Goal: Task Accomplishment & Management: Use online tool/utility

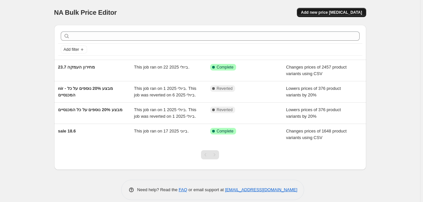
click at [327, 11] on span "Add new price [MEDICAL_DATA]" at bounding box center [331, 12] width 61 height 5
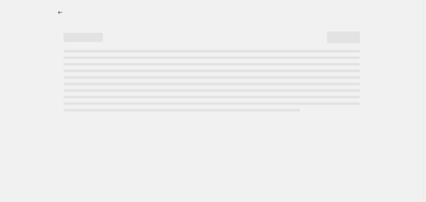
select select "percentage"
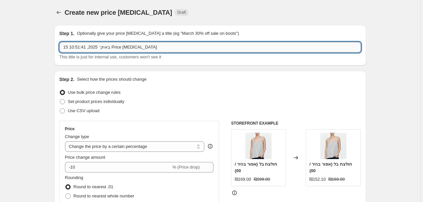
click at [153, 46] on input "15 באוק׳ 2025, 10:51:41 Price [MEDICAL_DATA]" at bounding box center [209, 47] width 301 height 11
drag, startPoint x: 144, startPoint y: 47, endPoint x: 60, endPoint y: 44, distance: 84.1
click at [60, 44] on input "15 באוק׳ 2025, 10:51:41 Price [MEDICAL_DATA]" at bounding box center [209, 47] width 301 height 11
paste input "Mid-Season Sale"
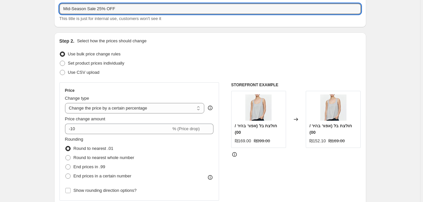
scroll to position [53, 0]
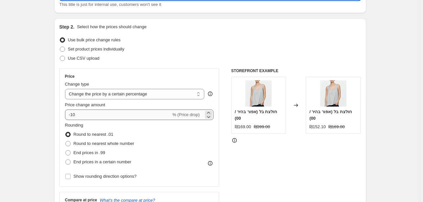
type input "Mid-Season Sale 25% OFF"
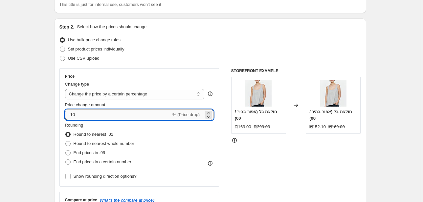
drag, startPoint x: 79, startPoint y: 116, endPoint x: 71, endPoint y: 116, distance: 8.6
click at [71, 116] on input "-10" at bounding box center [118, 115] width 106 height 11
click at [87, 115] on input "-10" at bounding box center [118, 115] width 106 height 11
drag, startPoint x: 77, startPoint y: 115, endPoint x: 72, endPoint y: 116, distance: 4.9
click at [72, 116] on input "-10" at bounding box center [118, 115] width 106 height 11
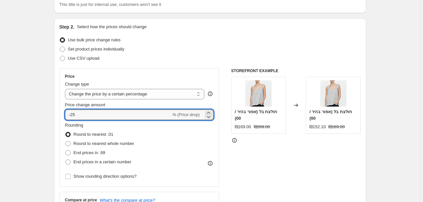
type input "-25"
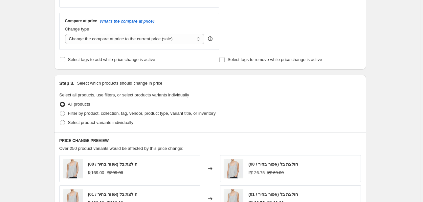
scroll to position [236, 0]
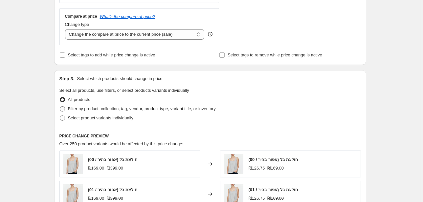
click at [64, 108] on span at bounding box center [62, 108] width 5 height 5
click at [60, 107] on input "Filter by product, collection, tag, vendor, product type, variant title, or inv…" at bounding box center [60, 106] width 0 height 0
radio input "true"
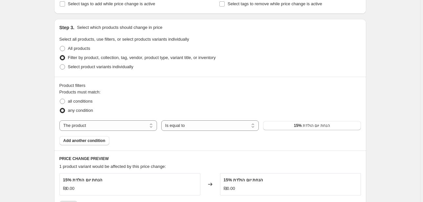
scroll to position [289, 0]
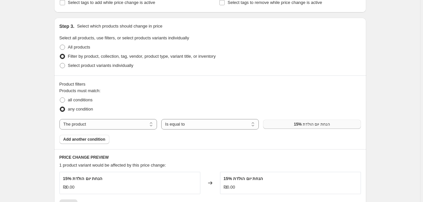
click at [314, 125] on span "15% הנחת יום הולדת" at bounding box center [312, 124] width 36 height 5
click at [108, 124] on select "The product The product's collection The product's tag The product's vendor The…" at bounding box center [108, 124] width 98 height 11
select select "tag"
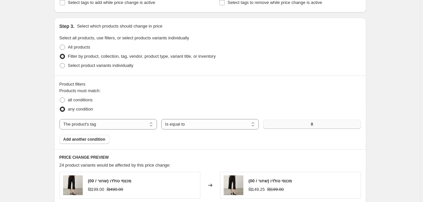
click at [297, 126] on button "0" at bounding box center [312, 124] width 98 height 9
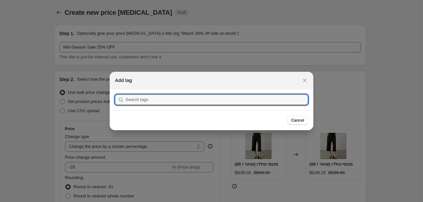
scroll to position [0, 0]
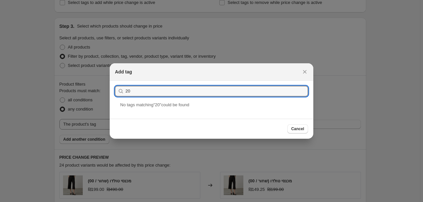
drag, startPoint x: 138, startPoint y: 92, endPoint x: 121, endPoint y: 91, distance: 17.5
click at [121, 91] on div "20" at bounding box center [211, 91] width 193 height 11
type input "25"
click at [129, 112] on div "25% OFF" at bounding box center [212, 110] width 204 height 17
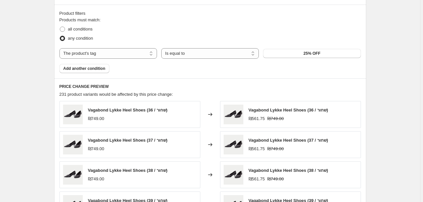
scroll to position [368, 0]
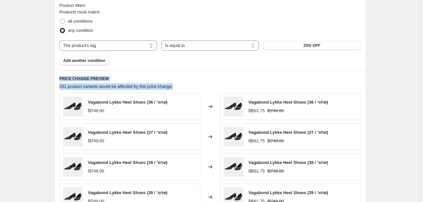
drag, startPoint x: 187, startPoint y: 86, endPoint x: 55, endPoint y: 80, distance: 132.2
click at [55, 80] on div "PRICE CHANGE PREVIEW 231 product variants would be affected by this price chang…" at bounding box center [210, 166] width 312 height 190
copy div "PRICE CHANGE PREVIEW 231 product variants would be affected by this price chang…"
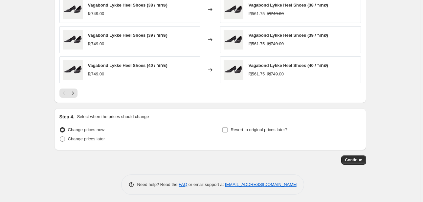
scroll to position [527, 0]
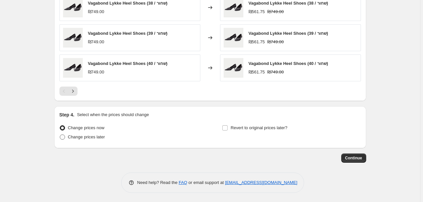
click at [65, 137] on span at bounding box center [62, 137] width 5 height 5
click at [60, 135] on input "Change prices later" at bounding box center [60, 135] width 0 height 0
radio input "true"
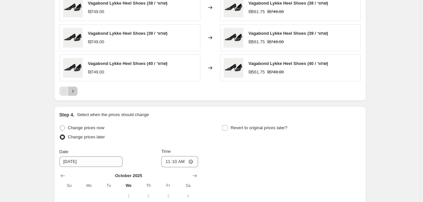
click at [74, 90] on icon "Next" at bounding box center [73, 91] width 7 height 7
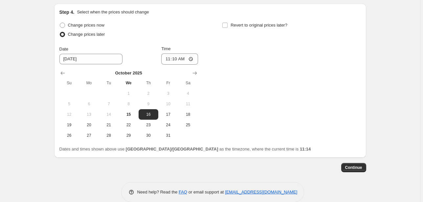
scroll to position [632, 0]
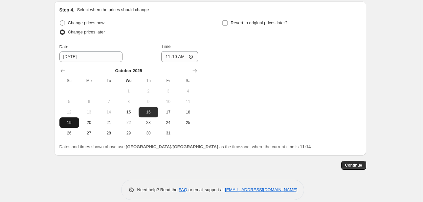
click at [70, 125] on button "19" at bounding box center [69, 123] width 20 height 11
click at [190, 111] on span "18" at bounding box center [188, 112] width 14 height 5
click at [72, 122] on span "19" at bounding box center [69, 122] width 14 height 5
type input "[DATE]"
click at [189, 55] on input "11:10" at bounding box center [179, 56] width 37 height 11
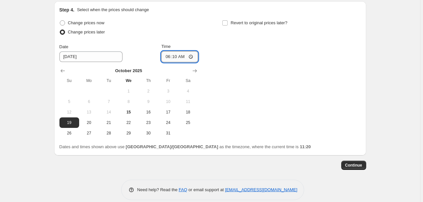
type input "06:00"
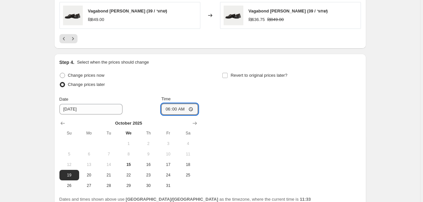
scroll to position [640, 0]
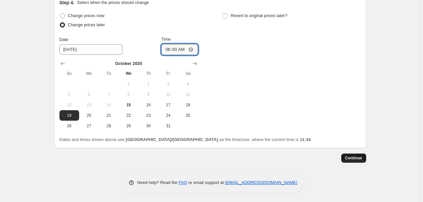
click at [354, 158] on span "Continue" at bounding box center [353, 158] width 17 height 5
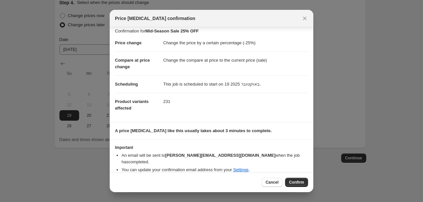
scroll to position [5, 0]
click at [294, 184] on span "Confirm" at bounding box center [296, 182] width 15 height 5
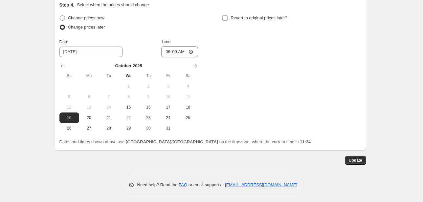
scroll to position [680, 0]
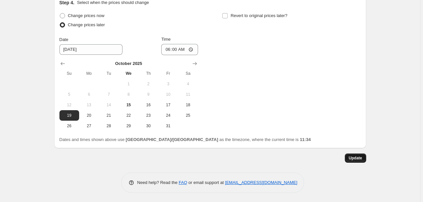
click at [357, 161] on button "Update" at bounding box center [355, 158] width 21 height 9
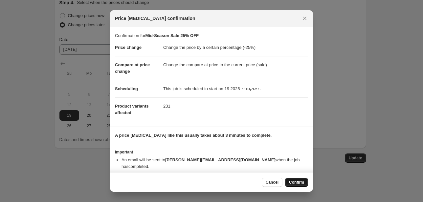
click at [301, 182] on span "Confirm" at bounding box center [296, 182] width 15 height 5
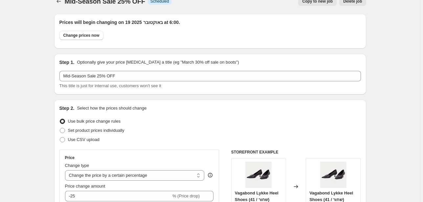
scroll to position [0, 0]
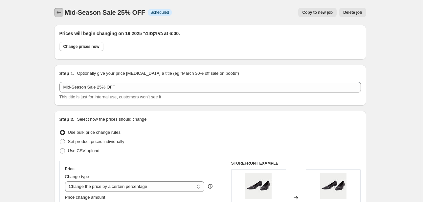
click at [59, 12] on icon "Price change jobs" at bounding box center [58, 12] width 7 height 7
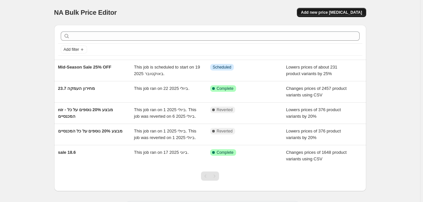
click at [334, 11] on span "Add new price [MEDICAL_DATA]" at bounding box center [331, 12] width 61 height 5
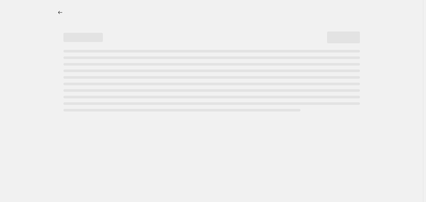
select select "percentage"
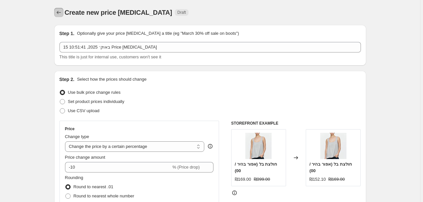
click at [61, 10] on icon "Price change jobs" at bounding box center [58, 12] width 7 height 7
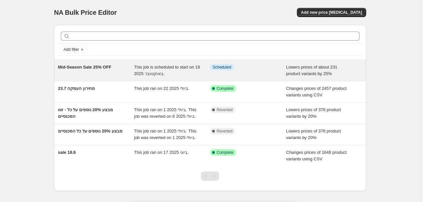
click at [94, 68] on span "Mid-Season Sale 25% OFF" at bounding box center [85, 67] width 54 height 5
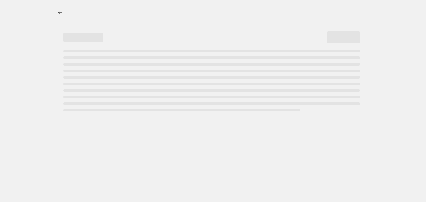
select select "percentage"
select select "tag"
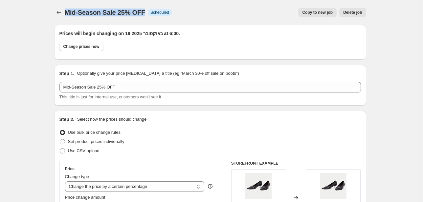
drag, startPoint x: 143, startPoint y: 11, endPoint x: 67, endPoint y: 13, distance: 76.2
click at [67, 13] on span "Mid-Season Sale 25% OFF" at bounding box center [105, 12] width 80 height 7
copy span "Mid-Season Sale 25% OFF"
click at [57, 14] on icon "Price change jobs" at bounding box center [58, 12] width 7 height 7
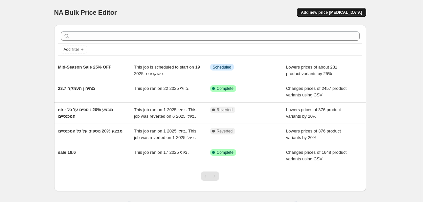
click at [332, 11] on span "Add new price [MEDICAL_DATA]" at bounding box center [331, 12] width 61 height 5
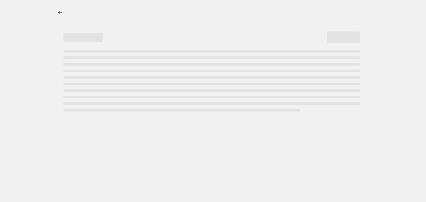
select select "percentage"
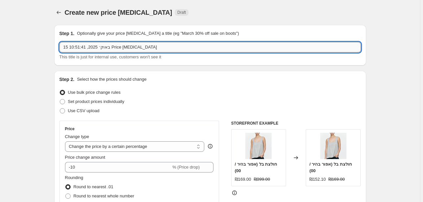
click at [93, 47] on input "15 באוק׳ 2025, 10:51:41 Price [MEDICAL_DATA]" at bounding box center [209, 47] width 301 height 11
paste input "Mid-Season Sale 25% OFF"
drag, startPoint x: 241, startPoint y: 48, endPoint x: 63, endPoint y: 48, distance: 178.3
click at [63, 48] on input "15 באוק׳ 20Mid-Season SaMid-Season Sale 25% OFFle 25% OFF25, 10:51:41 Price [ME…" at bounding box center [209, 47] width 301 height 11
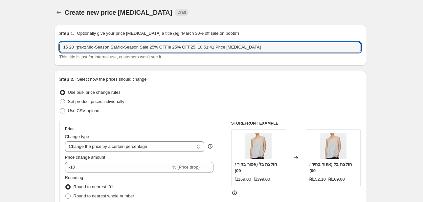
paste input "Mid-Season Sale 25% OFF"
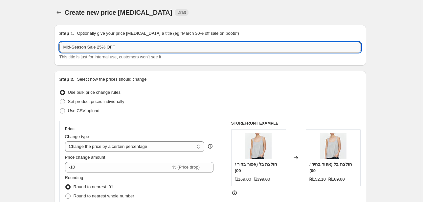
drag, startPoint x: 101, startPoint y: 47, endPoint x: 97, endPoint y: 45, distance: 5.1
click at [97, 45] on input "Mid-Season Sale 25% OFF" at bounding box center [209, 47] width 301 height 11
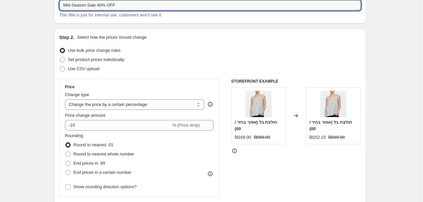
scroll to position [53, 0]
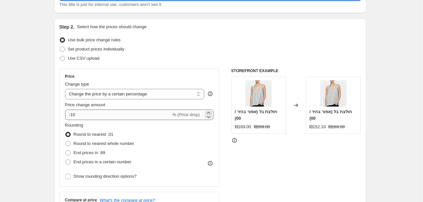
type input "Mid-Season Sale 40% OFF"
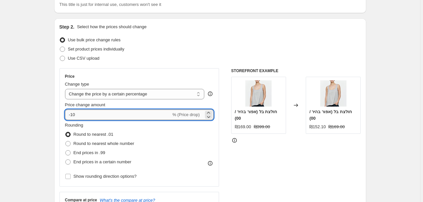
drag, startPoint x: 77, startPoint y: 117, endPoint x: 72, endPoint y: 116, distance: 4.6
click at [72, 116] on input "-10" at bounding box center [118, 115] width 106 height 11
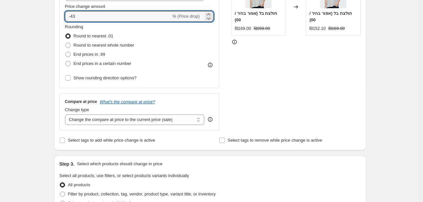
scroll to position [184, 0]
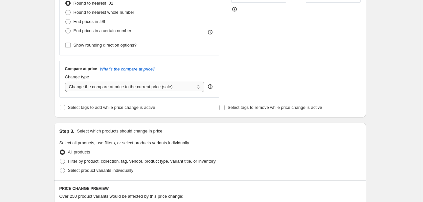
type input "-43"
click at [155, 88] on select "Change the compare at price to the current price (sale) Change the compare at p…" at bounding box center [135, 87] width 140 height 11
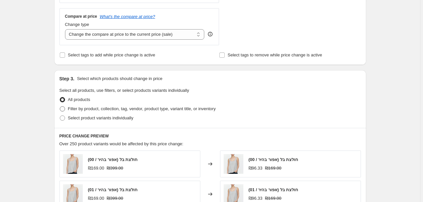
click at [64, 110] on span at bounding box center [62, 108] width 5 height 5
click at [60, 107] on input "Filter by product, collection, tag, vendor, product type, variant title, or inv…" at bounding box center [60, 106] width 0 height 0
radio input "true"
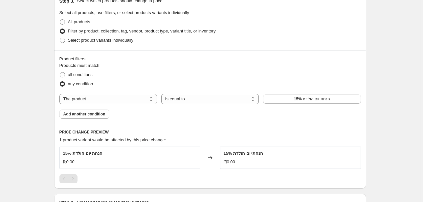
scroll to position [315, 0]
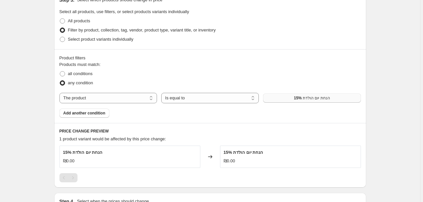
click at [313, 99] on span "15% הנחת יום הולדת" at bounding box center [312, 98] width 36 height 5
click at [110, 96] on select "The product The product's collection The product's tag The product's vendor The…" at bounding box center [108, 98] width 98 height 11
select select "tag"
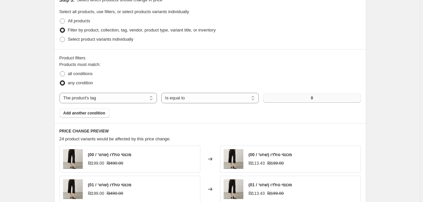
click at [308, 98] on button "0" at bounding box center [312, 98] width 98 height 9
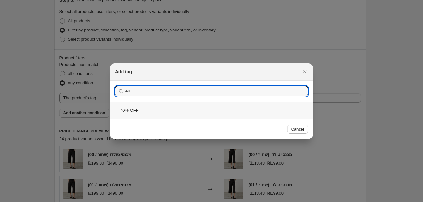
type input "40"
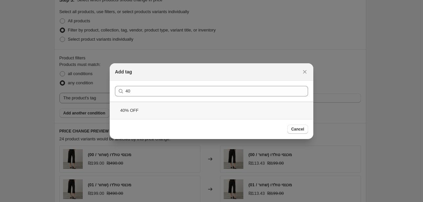
click at [121, 113] on div "40% OFF" at bounding box center [212, 110] width 204 height 17
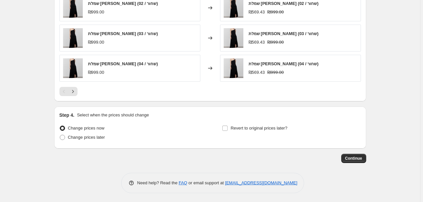
scroll to position [527, 0]
click at [60, 138] on span at bounding box center [62, 137] width 6 height 6
click at [60, 135] on input "Change prices later" at bounding box center [60, 135] width 0 height 0
radio input "true"
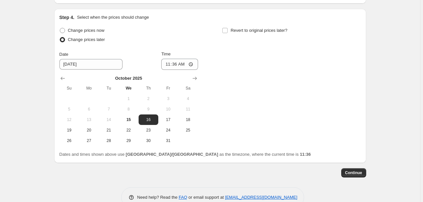
scroll to position [632, 0]
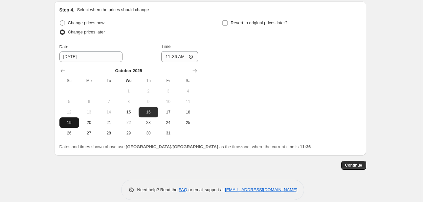
click at [70, 124] on span "19" at bounding box center [69, 122] width 14 height 5
type input "[DATE]"
drag, startPoint x: 184, startPoint y: 56, endPoint x: 198, endPoint y: 57, distance: 14.5
click at [198, 57] on input "11:36" at bounding box center [179, 56] width 37 height 11
type input "06:00"
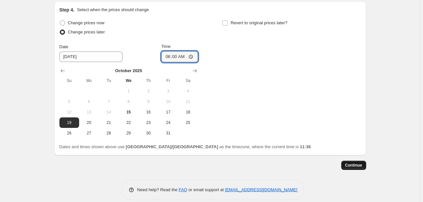
click at [354, 166] on span "Continue" at bounding box center [353, 165] width 17 height 5
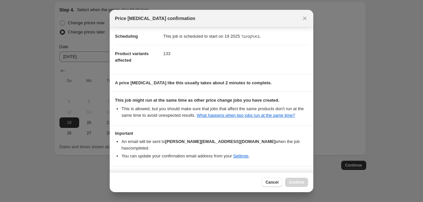
scroll to position [66, 0]
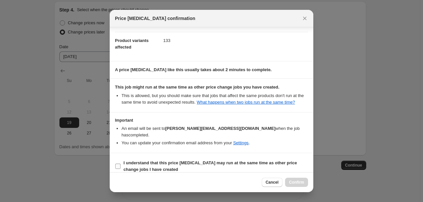
click at [118, 164] on input "I understand that this price [MEDICAL_DATA] may run at the same time as other p…" at bounding box center [117, 166] width 5 height 5
checkbox input "true"
click at [290, 181] on span "Confirm" at bounding box center [296, 182] width 15 height 5
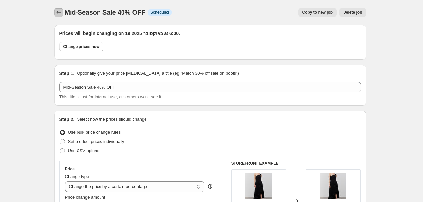
click at [59, 12] on icon "Price change jobs" at bounding box center [58, 12] width 4 height 3
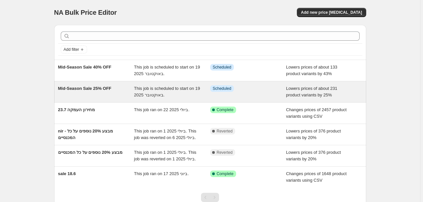
click at [82, 87] on span "Mid-Season Sale 25% OFF" at bounding box center [85, 88] width 54 height 5
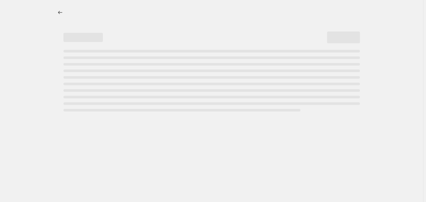
select select "percentage"
select select "tag"
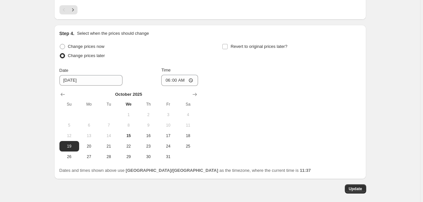
scroll to position [680, 0]
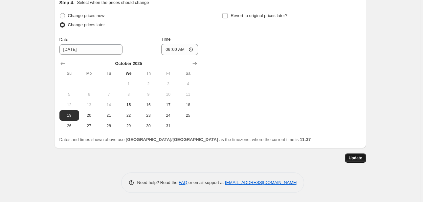
click at [361, 159] on span "Update" at bounding box center [355, 158] width 13 height 5
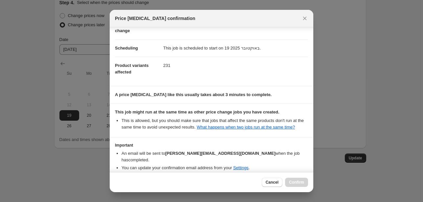
scroll to position [66, 0]
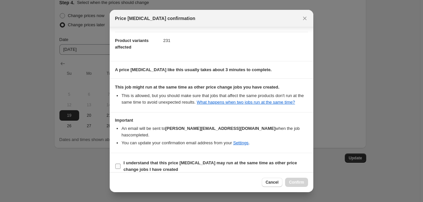
click at [116, 164] on input "I understand that this price [MEDICAL_DATA] may run at the same time as other p…" at bounding box center [117, 166] width 5 height 5
checkbox input "true"
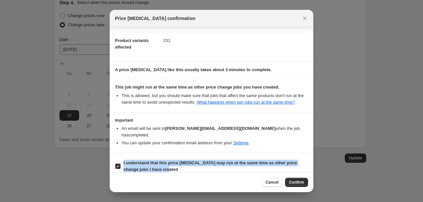
drag, startPoint x: 164, startPoint y: 163, endPoint x: 122, endPoint y: 157, distance: 42.2
click at [122, 159] on label "I understand that this price [MEDICAL_DATA] may run at the same time as other p…" at bounding box center [211, 167] width 193 height 16
copy b "I understand that this price [MEDICAL_DATA] may run at the same time as other p…"
click at [304, 185] on button "Confirm" at bounding box center [296, 182] width 23 height 9
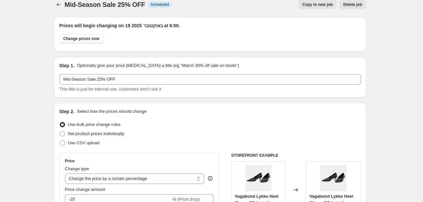
scroll to position [0, 0]
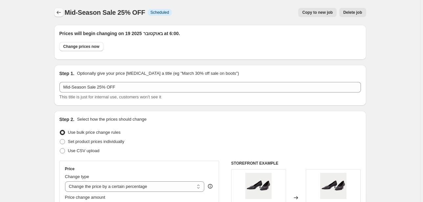
click at [57, 10] on icon "Price change jobs" at bounding box center [58, 12] width 7 height 7
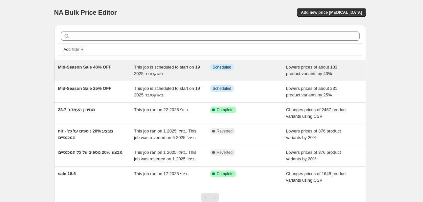
click at [92, 69] on span "Mid-Season Sale 40% OFF" at bounding box center [85, 67] width 54 height 5
select select "percentage"
select select "tag"
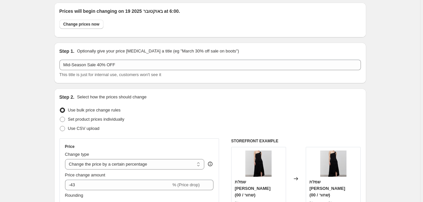
scroll to position [79, 0]
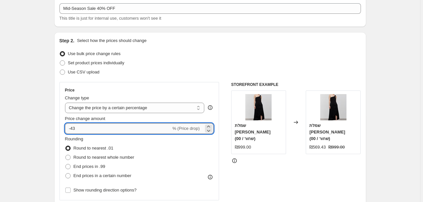
click at [75, 130] on input "-43" at bounding box center [118, 128] width 106 height 11
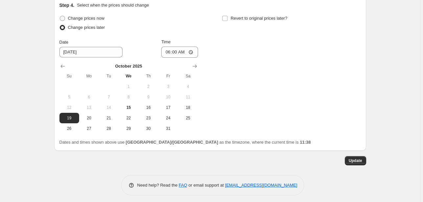
scroll to position [680, 0]
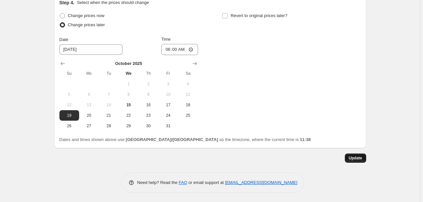
type input "-40"
click at [357, 159] on span "Update" at bounding box center [355, 158] width 13 height 5
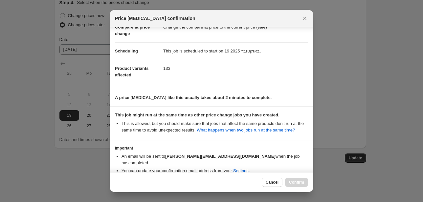
scroll to position [66, 0]
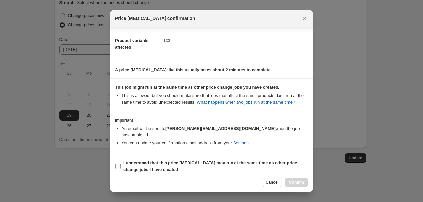
click at [118, 164] on input "I understand that this price [MEDICAL_DATA] may run at the same time as other p…" at bounding box center [117, 166] width 5 height 5
checkbox input "true"
click at [293, 181] on span "Confirm" at bounding box center [296, 182] width 15 height 5
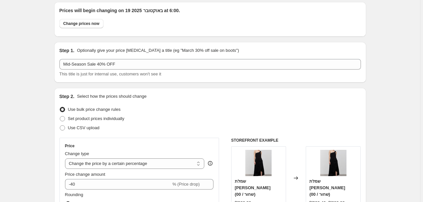
scroll to position [0, 0]
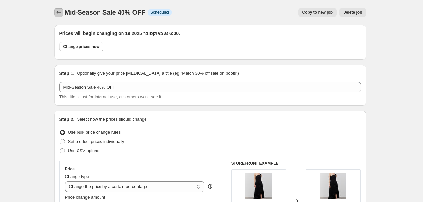
click at [58, 13] on icon "Price change jobs" at bounding box center [58, 12] width 7 height 7
